Goal: Navigation & Orientation: Find specific page/section

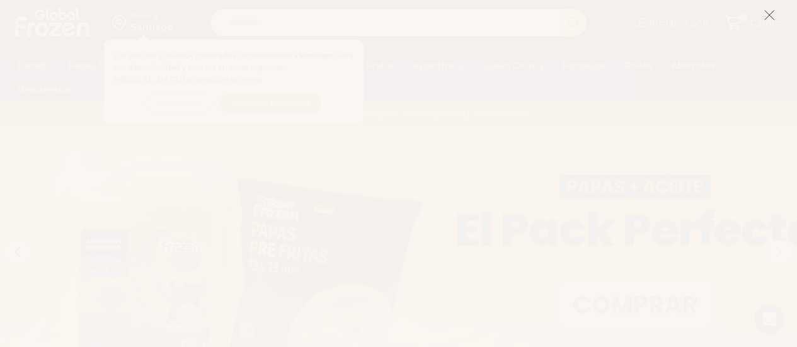
click at [774, 16] on icon at bounding box center [769, 14] width 11 height 11
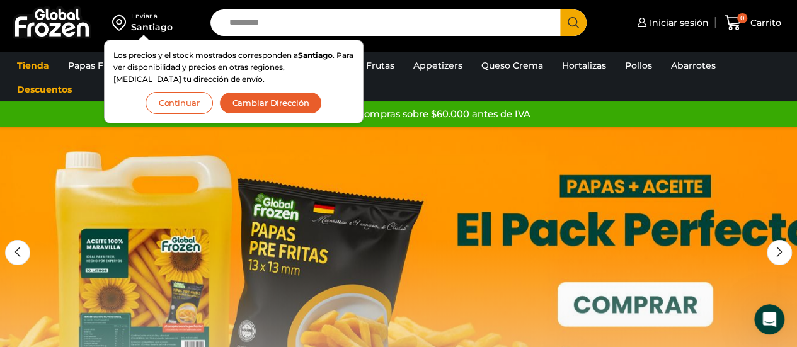
click at [169, 103] on button "Continuar" at bounding box center [179, 103] width 67 height 22
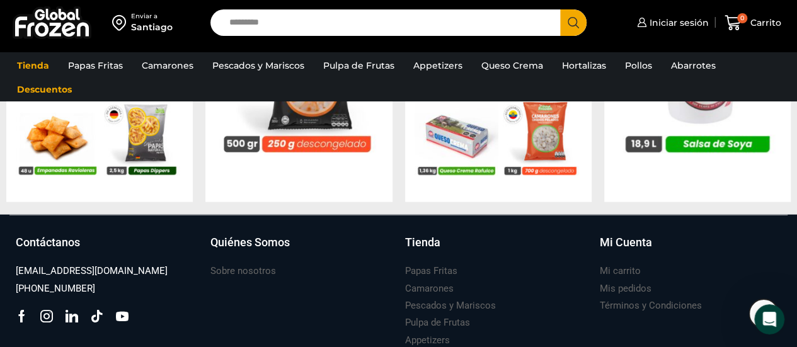
scroll to position [1431, 0]
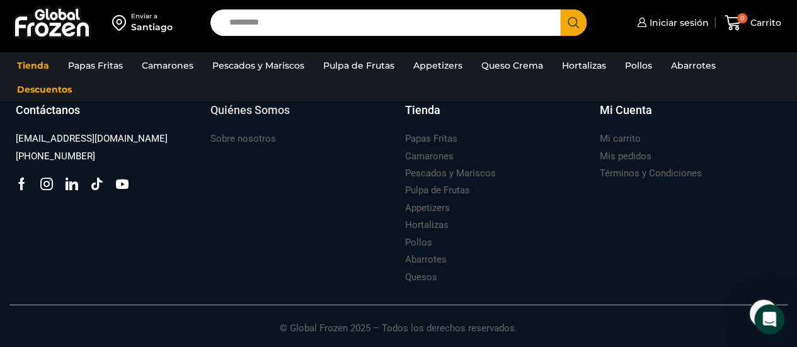
click at [263, 105] on h3 "Quiénes Somos" at bounding box center [249, 110] width 79 height 16
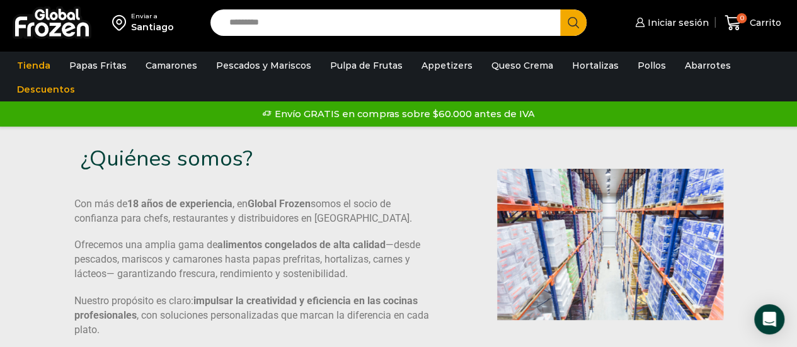
click at [311, 22] on input "Search input" at bounding box center [388, 22] width 331 height 26
type input "**********"
